Goal: Find specific page/section: Find specific page/section

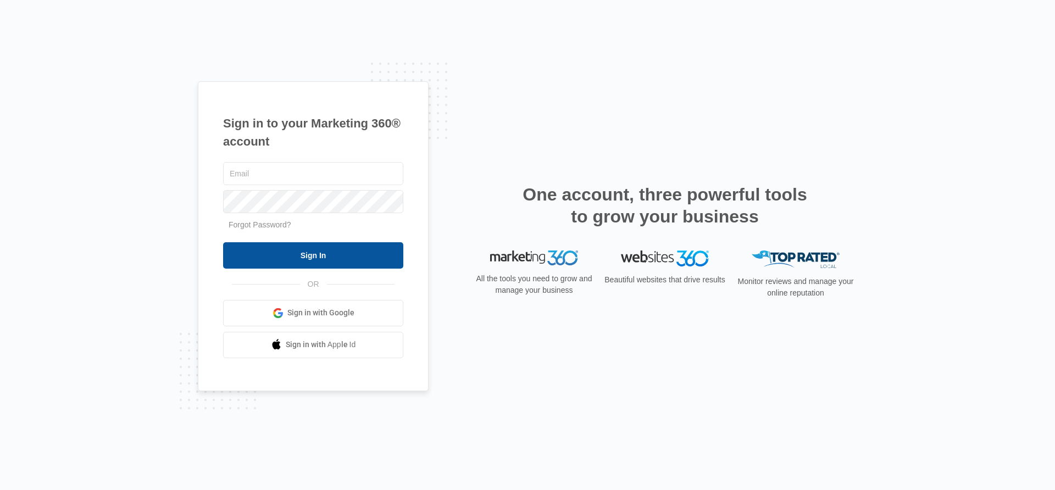
type input "[PERSON_NAME][EMAIL_ADDRESS][PERSON_NAME][DOMAIN_NAME]"
click at [314, 252] on input "Sign In" at bounding box center [313, 255] width 180 height 26
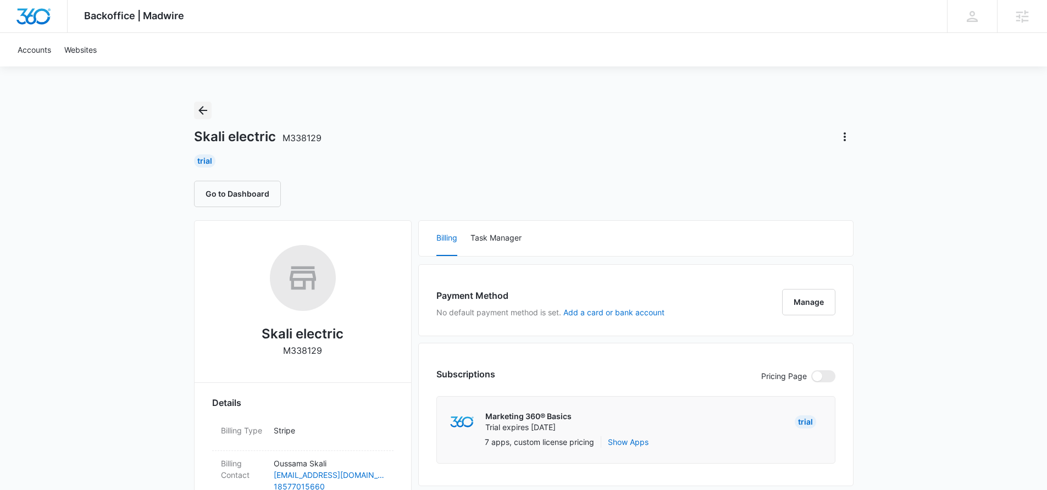
click at [203, 112] on icon "Back" at bounding box center [202, 110] width 13 height 13
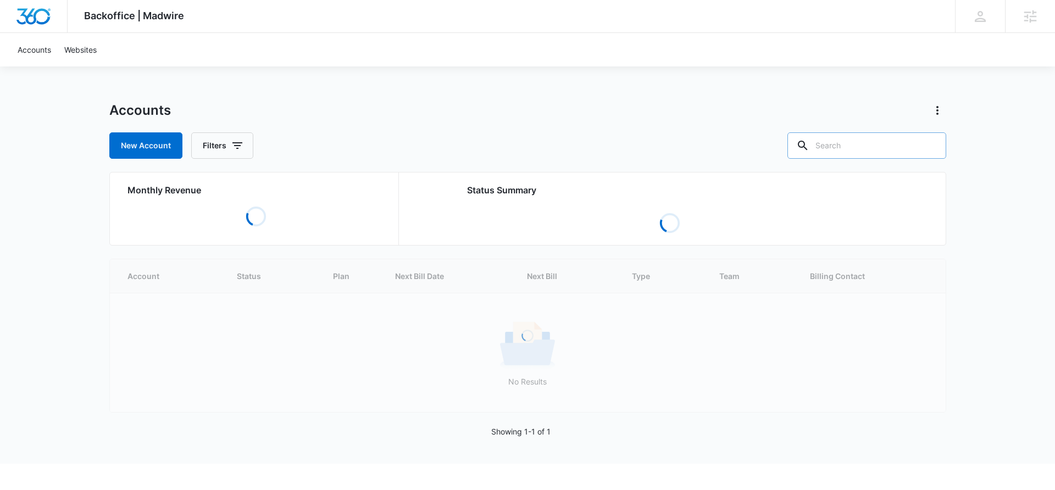
click at [867, 145] on input "text" at bounding box center [867, 145] width 159 height 26
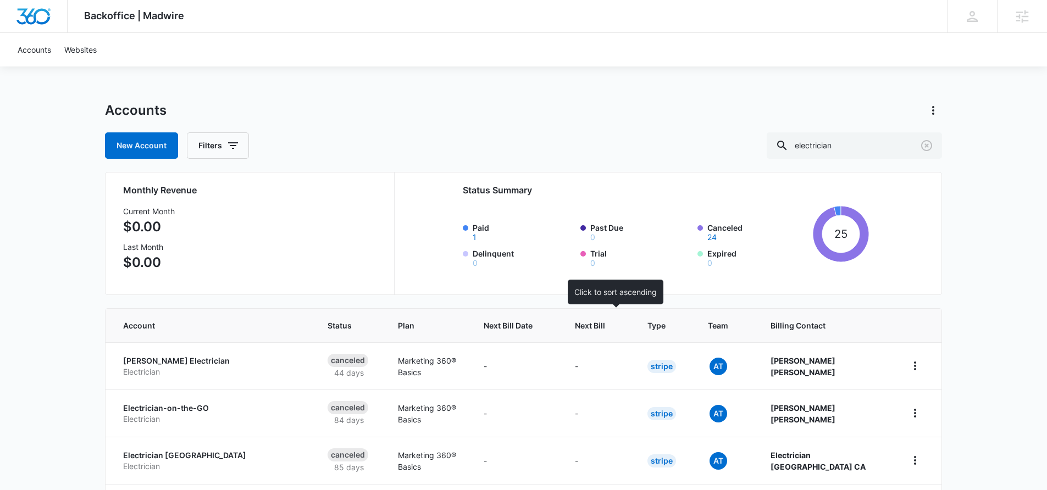
click at [605, 329] on span "Next Bill" at bounding box center [590, 326] width 30 height 12
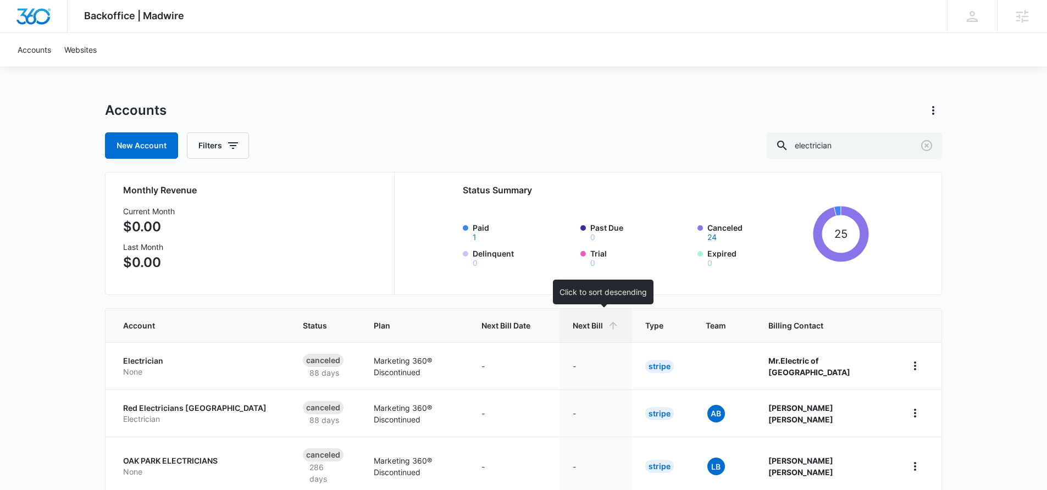
click at [603, 331] on span "Next Bill" at bounding box center [588, 326] width 30 height 12
click at [867, 149] on input "electrician" at bounding box center [854, 145] width 175 height 26
type input "electric"
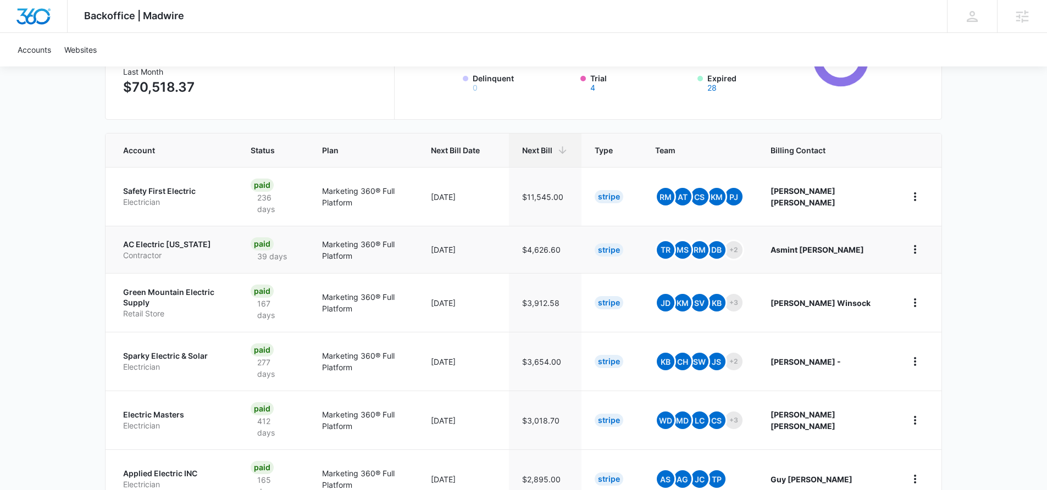
scroll to position [230, 0]
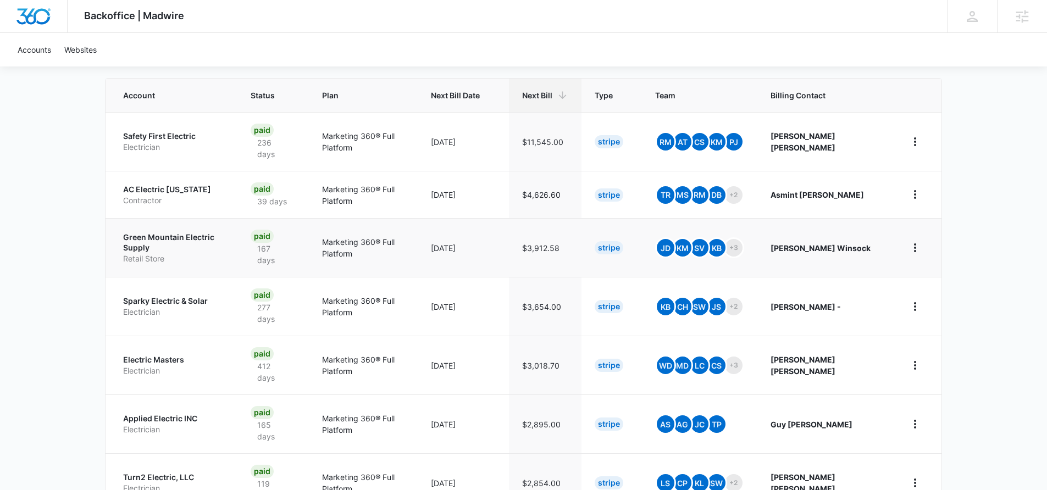
click at [309, 265] on td "Paid 167 days" at bounding box center [272, 247] width 71 height 59
click at [224, 307] on p "Electrician" at bounding box center [173, 312] width 101 height 11
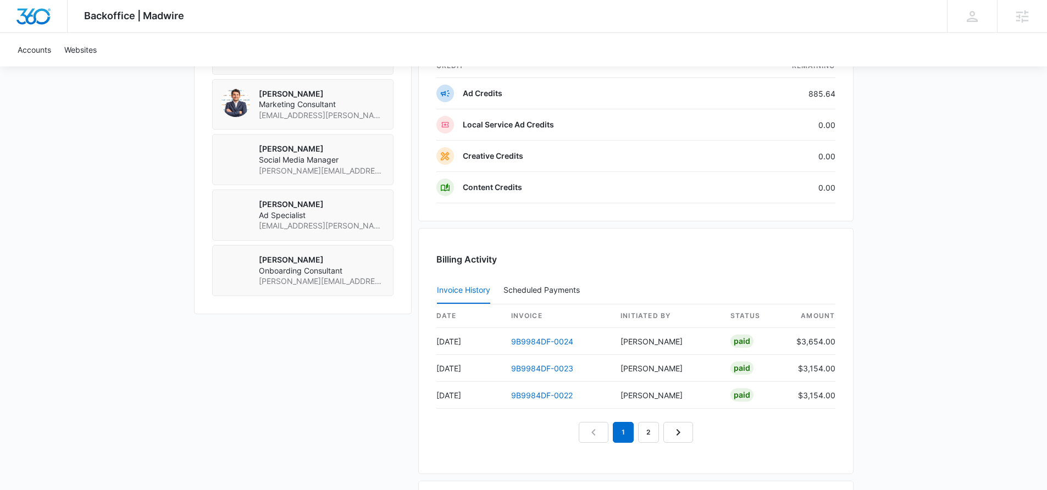
scroll to position [947, 0]
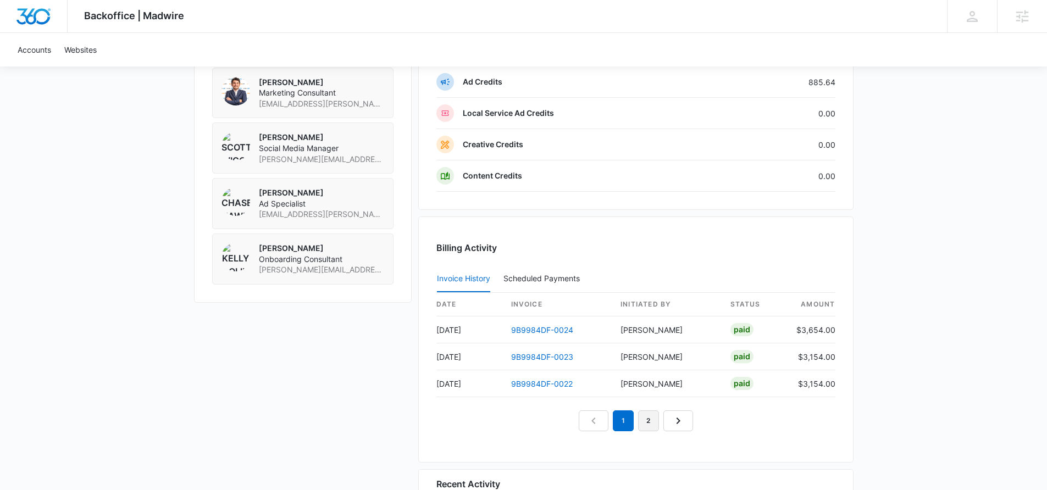
click at [647, 422] on link "2" at bounding box center [648, 421] width 21 height 21
click at [659, 422] on link "3" at bounding box center [661, 421] width 21 height 21
click at [667, 423] on link "4" at bounding box center [673, 421] width 21 height 21
click at [682, 422] on link "5" at bounding box center [686, 421] width 21 height 21
click at [697, 424] on link "6" at bounding box center [699, 421] width 21 height 21
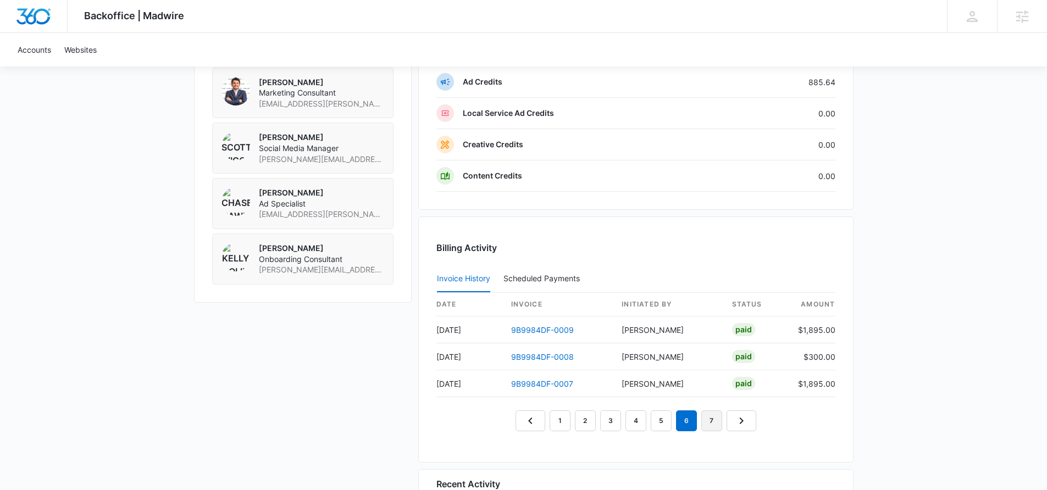
click at [710, 425] on link "7" at bounding box center [711, 421] width 21 height 21
click at [723, 425] on link "8" at bounding box center [724, 421] width 21 height 21
click at [680, 418] on link "6" at bounding box center [674, 421] width 21 height 21
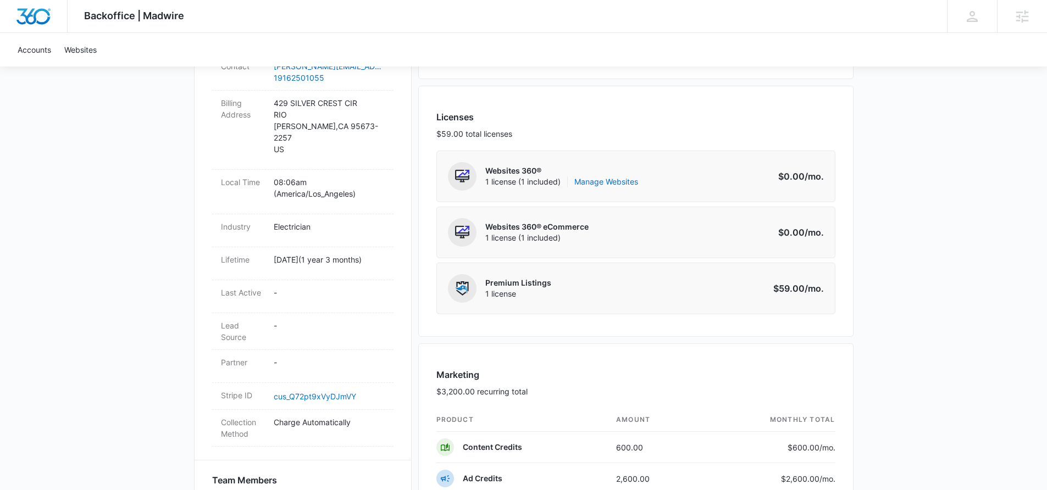
scroll to position [0, 0]
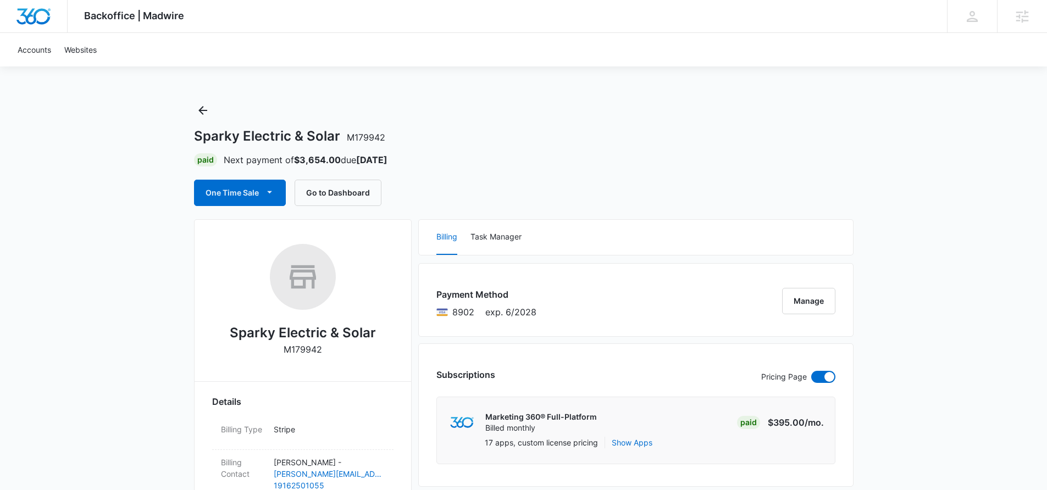
click at [306, 348] on p "M179942" at bounding box center [303, 349] width 38 height 13
click at [306, 347] on p "M179942" at bounding box center [303, 349] width 38 height 13
copy div "Sparky Electric & Solar"
click at [311, 348] on p "M179942" at bounding box center [303, 349] width 38 height 13
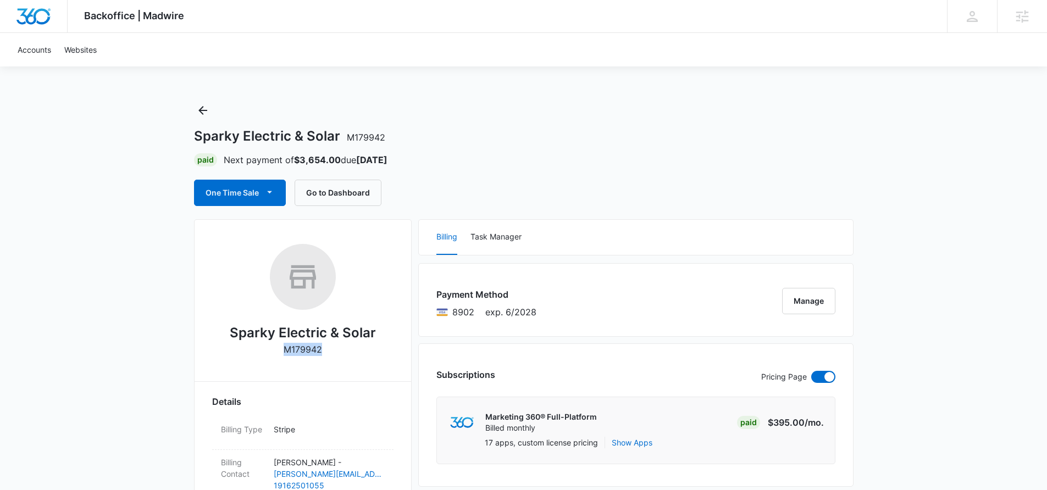
click at [311, 348] on p "M179942" at bounding box center [303, 349] width 38 height 13
click at [204, 105] on icon "Back" at bounding box center [202, 110] width 13 height 13
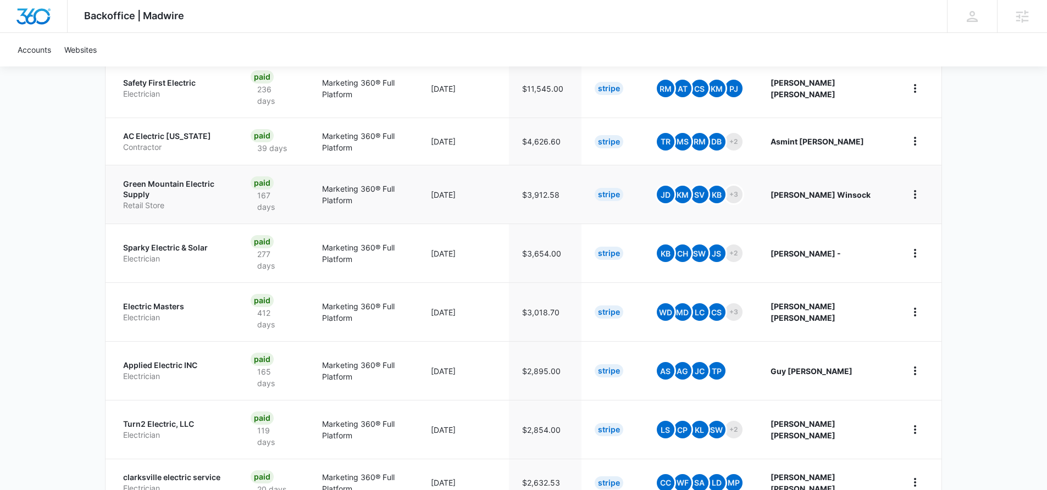
scroll to position [292, 0]
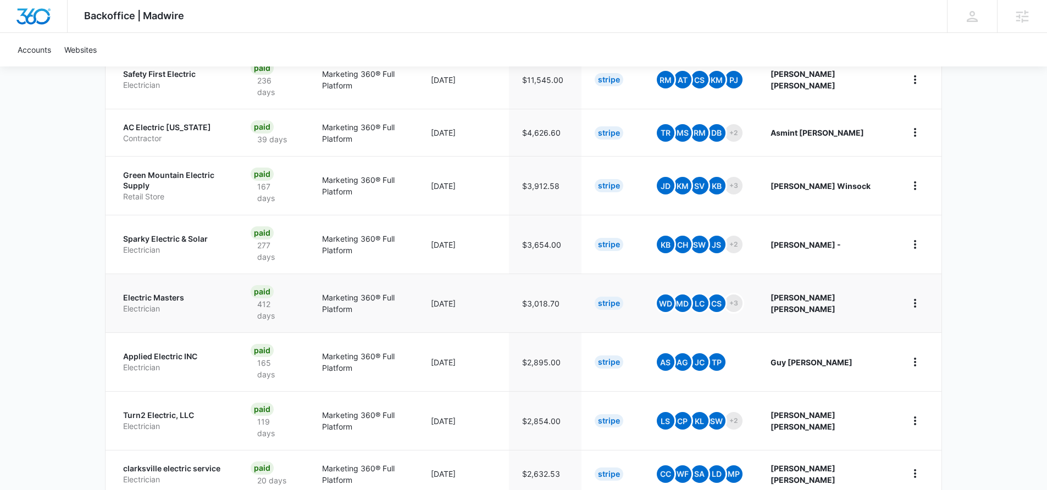
click at [210, 292] on p "Electric Masters" at bounding box center [173, 297] width 101 height 11
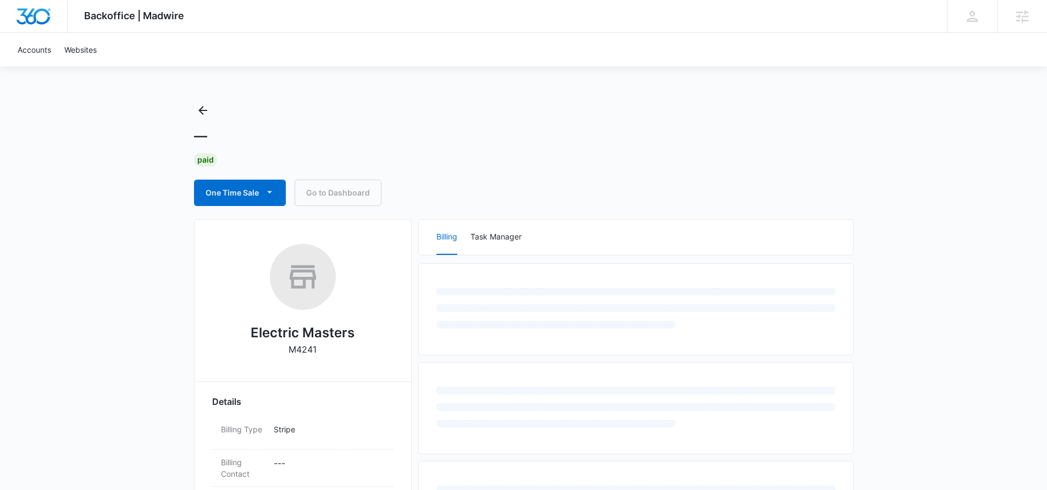
click at [306, 351] on p "M4241" at bounding box center [303, 349] width 28 height 13
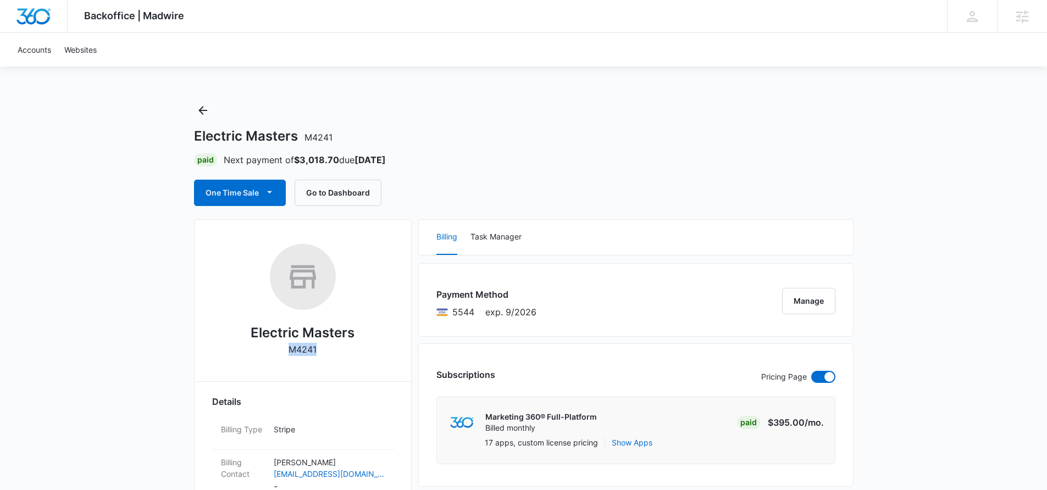
copy p "M4241"
